Goal: Find specific page/section: Find specific page/section

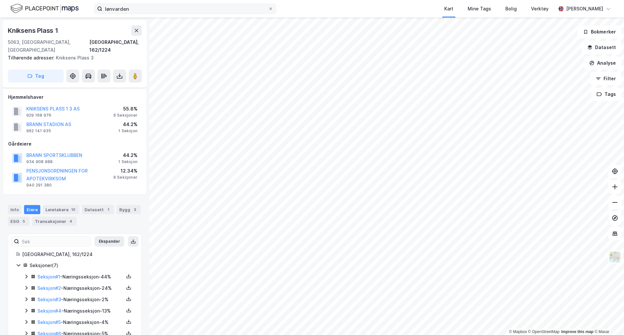
scroll to position [22, 0]
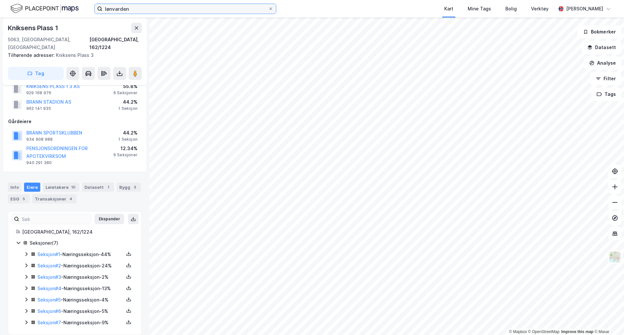
click at [208, 8] on input "lønvarden" at bounding box center [185, 9] width 166 height 10
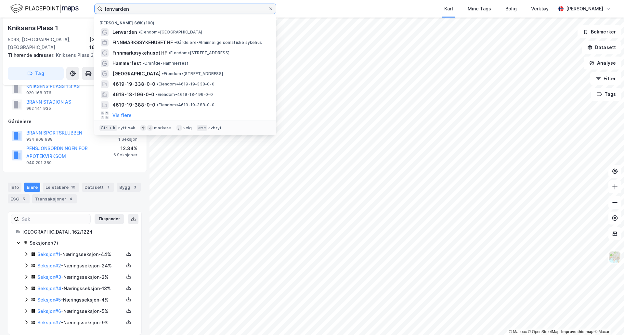
click at [208, 8] on input "lønvarden" at bounding box center [185, 9] width 166 height 10
type input "hammerfest"
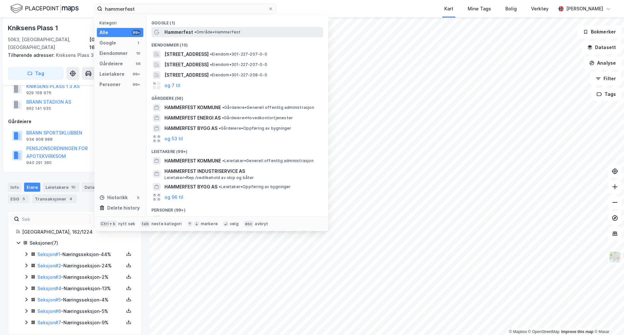
click at [200, 34] on span "• Område • Hammerfest" at bounding box center [217, 32] width 46 height 5
